Goal: Check status: Check status

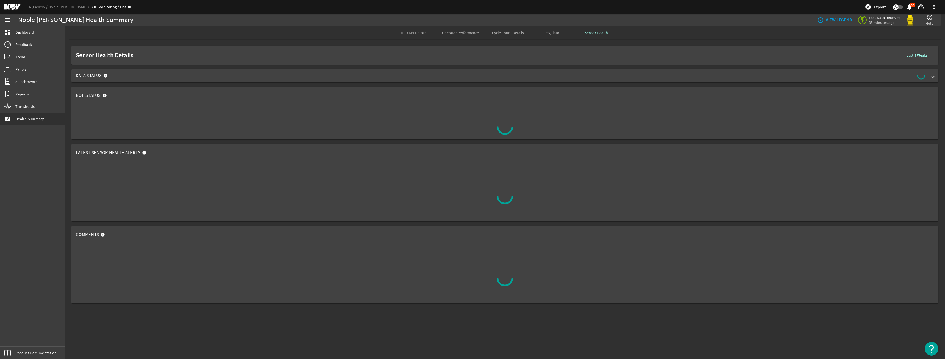
click at [503, 85] on rigsentry-mat-card "BOP Status" at bounding box center [505, 112] width 881 height 57
click at [503, 82] on div "Sensor Health Details Last 4 Weeks Data Status BOP Status Latest Sensor Health …" at bounding box center [505, 175] width 881 height 262
click at [503, 77] on span "Data Status" at bounding box center [504, 75] width 856 height 9
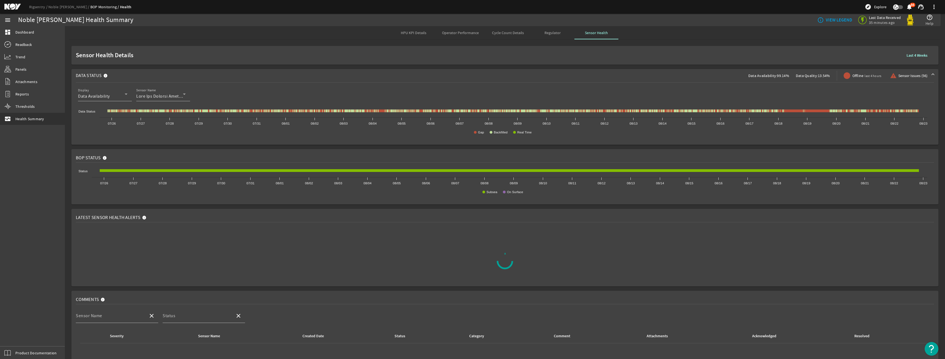
click at [913, 58] on span "Last 4 Weeks" at bounding box center [917, 55] width 21 height 6
click at [835, 80] on span at bounding box center [847, 78] width 30 height 13
click at [909, 55] on b "Last 4 Weeks" at bounding box center [917, 55] width 21 height 5
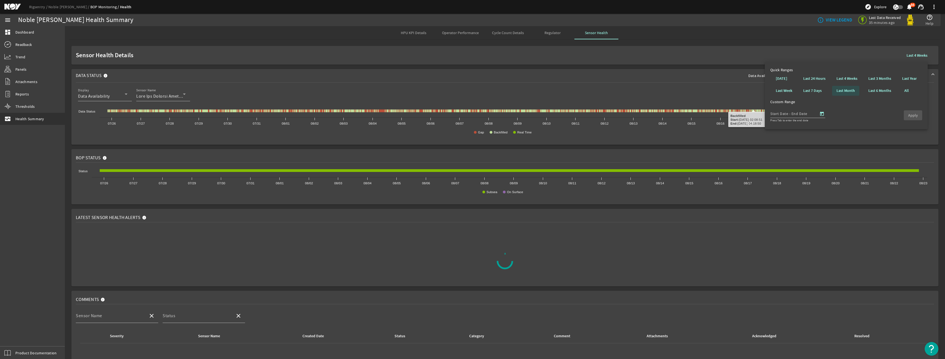
click at [853, 93] on b "Last Month" at bounding box center [846, 90] width 18 height 5
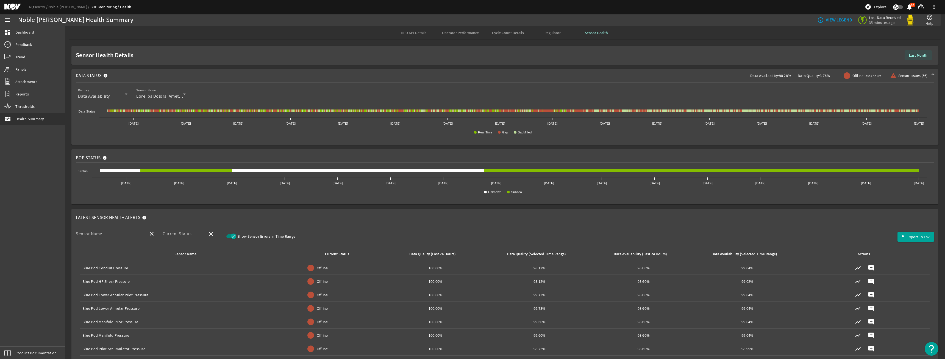
drag, startPoint x: 917, startPoint y: 56, endPoint x: 912, endPoint y: 60, distance: 6.6
click at [917, 56] on b "Last Month" at bounding box center [918, 55] width 18 height 5
click at [849, 79] on b "Last 4 Weeks" at bounding box center [847, 78] width 21 height 5
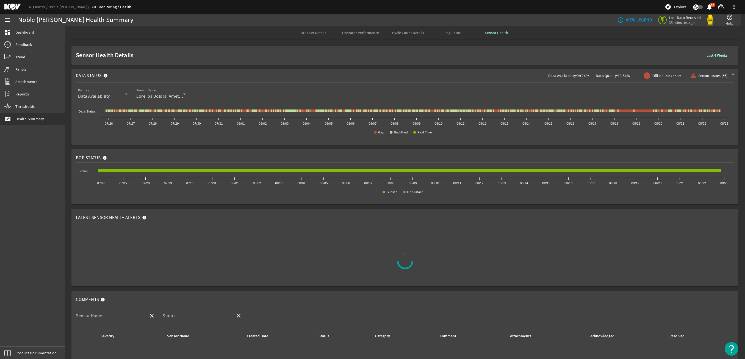
drag, startPoint x: 399, startPoint y: 263, endPoint x: 332, endPoint y: 245, distance: 69.7
click at [332, 245] on div at bounding box center [405, 260] width 658 height 69
click at [145, 218] on mat-icon at bounding box center [145, 218] width 7 height 7
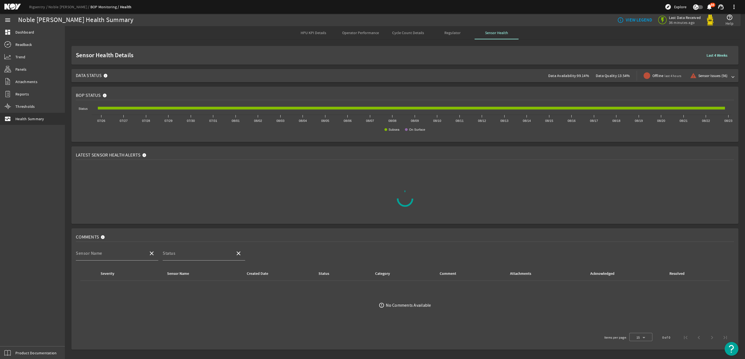
click at [663, 81] on div "Data Availability: 99.14% Data Quality: 13.54% Offline last 4 hours warning Sen…" at bounding box center [638, 75] width 181 height 13
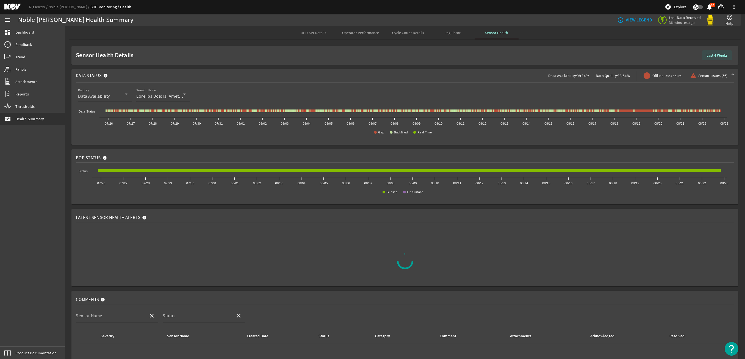
click at [709, 56] on b "Last 4 Weeks" at bounding box center [717, 55] width 21 height 5
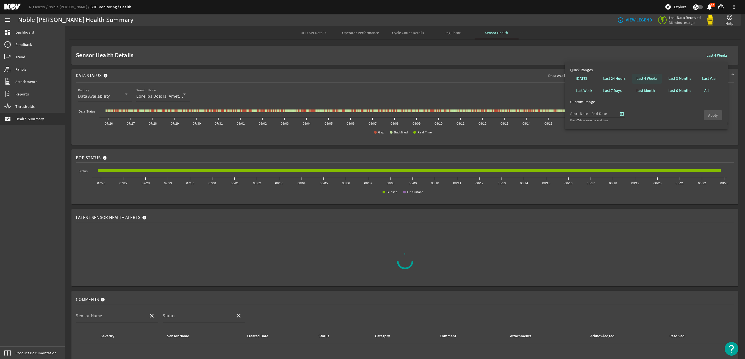
click at [635, 74] on span at bounding box center [647, 78] width 30 height 13
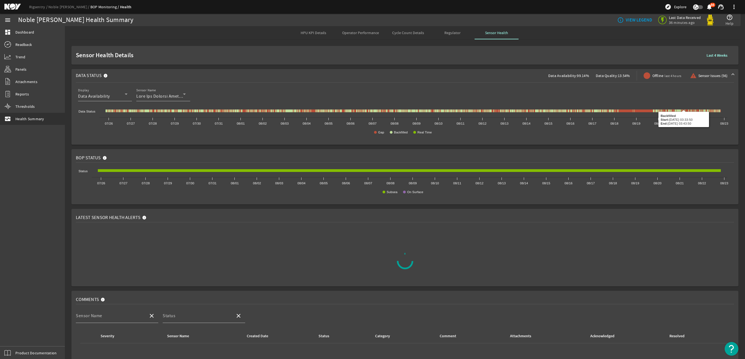
click at [704, 59] on span at bounding box center [717, 55] width 30 height 13
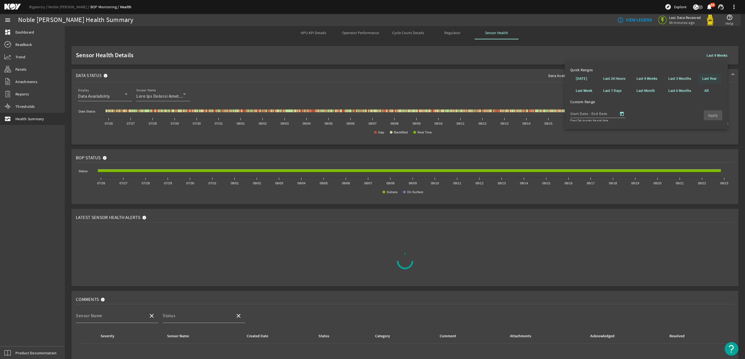
click at [708, 82] on span at bounding box center [709, 78] width 23 height 13
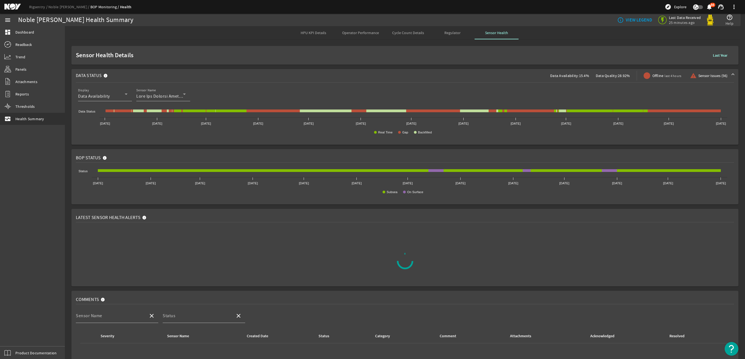
click at [712, 50] on span at bounding box center [719, 55] width 23 height 13
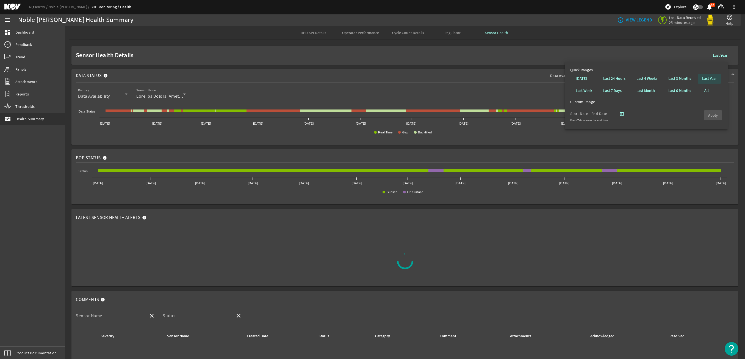
click at [701, 78] on span at bounding box center [709, 78] width 23 height 13
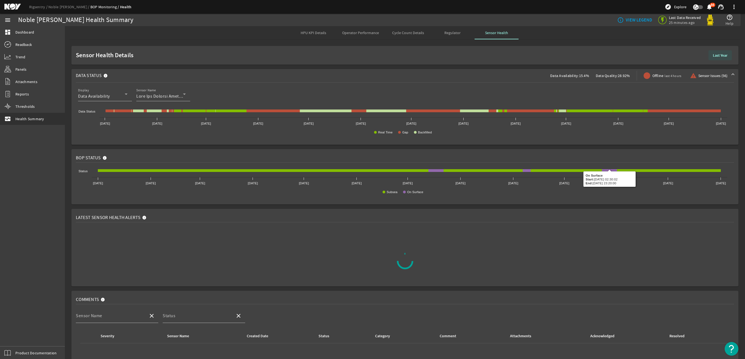
click at [720, 55] on b "Last Year" at bounding box center [720, 55] width 15 height 5
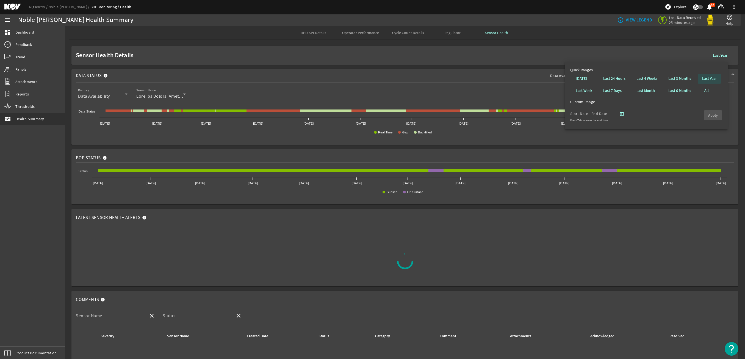
click at [707, 82] on span at bounding box center [709, 78] width 23 height 13
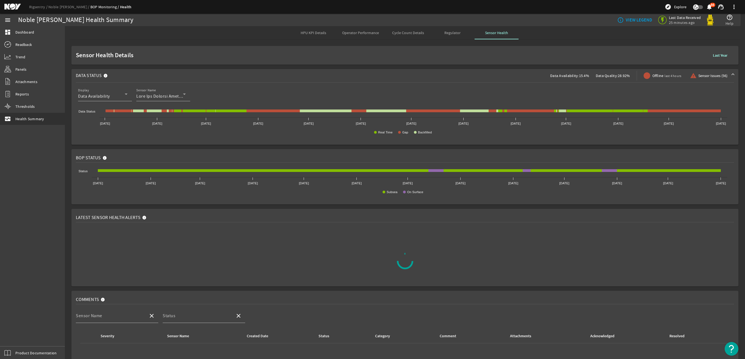
click at [713, 56] on b "Last Year" at bounding box center [720, 55] width 15 height 5
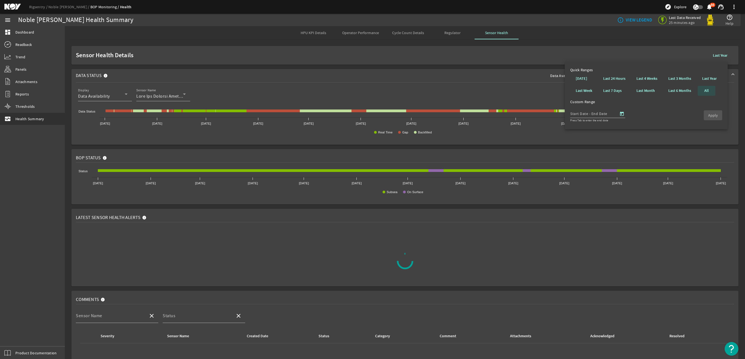
click at [705, 93] on b "All" at bounding box center [706, 90] width 4 height 5
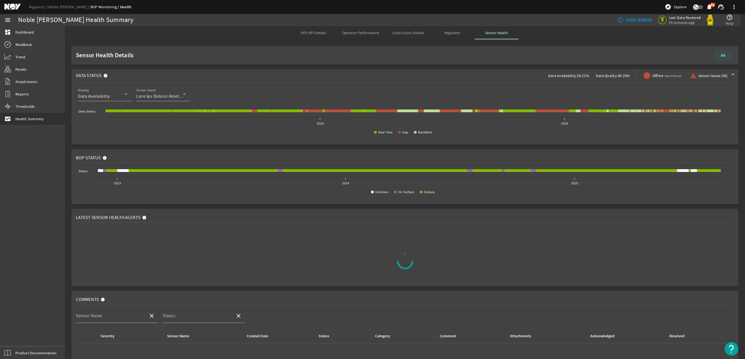
click at [719, 59] on span at bounding box center [723, 55] width 18 height 13
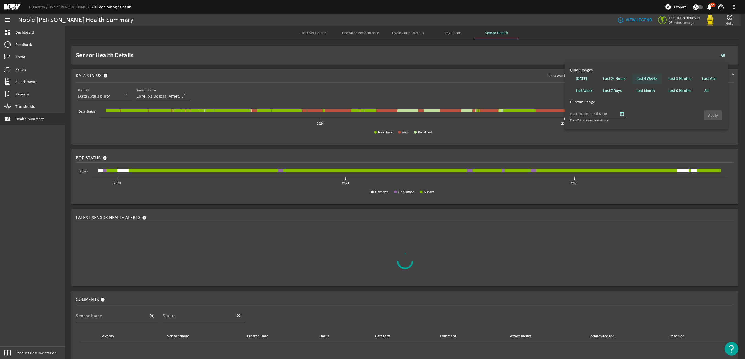
click at [648, 76] on b "Last 4 Weeks" at bounding box center [646, 78] width 21 height 5
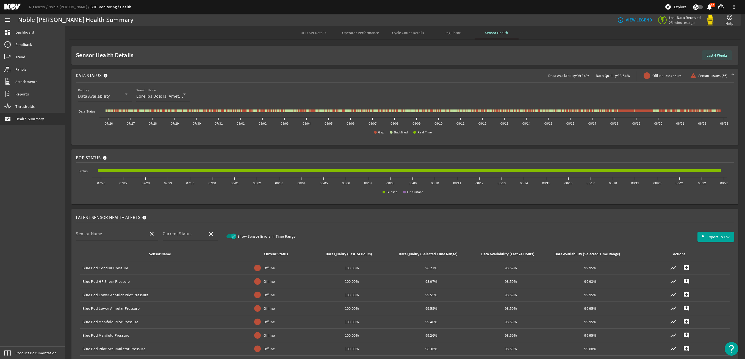
click at [710, 59] on span at bounding box center [717, 55] width 30 height 13
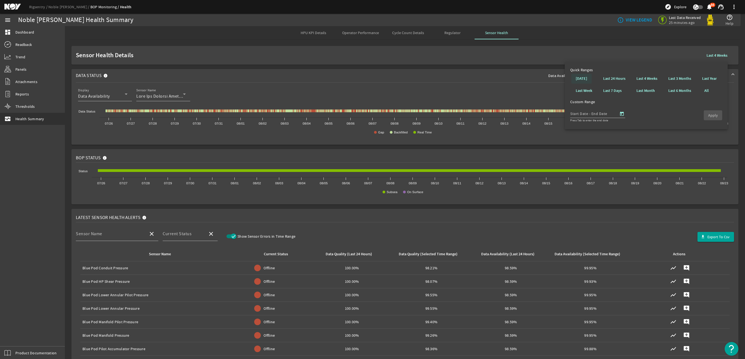
click at [582, 76] on b "[DATE]" at bounding box center [582, 78] width 12 height 5
